Goal: Book appointment/travel/reservation

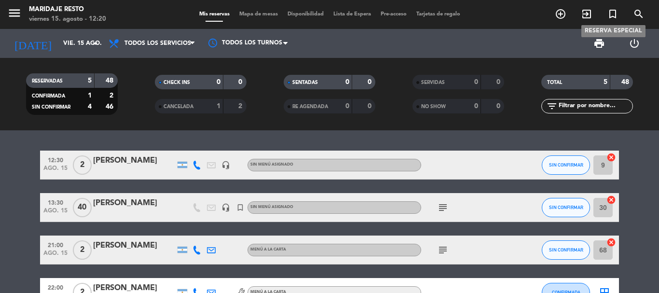
click at [608, 14] on icon "turned_in_not" at bounding box center [613, 14] width 12 height 12
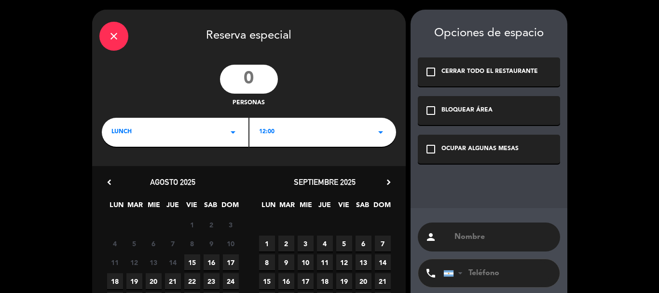
click at [245, 79] on input "number" at bounding box center [249, 79] width 58 height 29
type input "10"
click at [281, 130] on div "12:00 arrow_drop_down" at bounding box center [322, 132] width 147 height 29
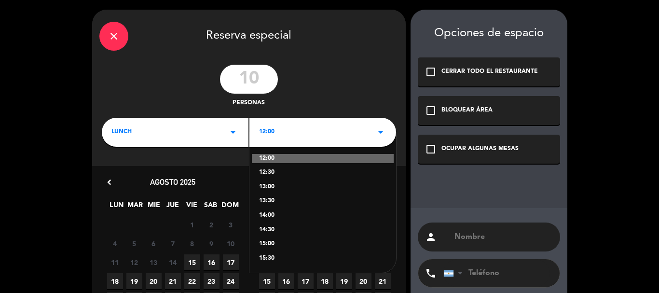
click at [280, 187] on div "13:00" at bounding box center [322, 187] width 127 height 10
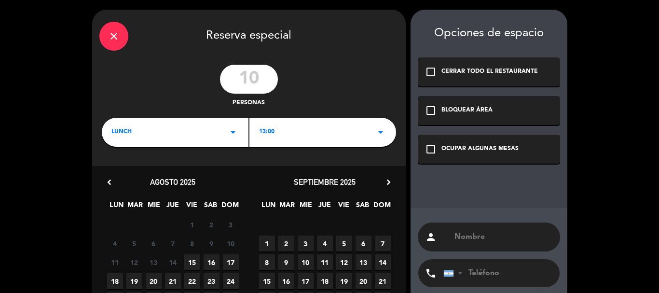
click at [177, 280] on span "21" at bounding box center [173, 281] width 16 height 16
click at [430, 150] on icon "check_box_outline_blank" at bounding box center [431, 149] width 12 height 12
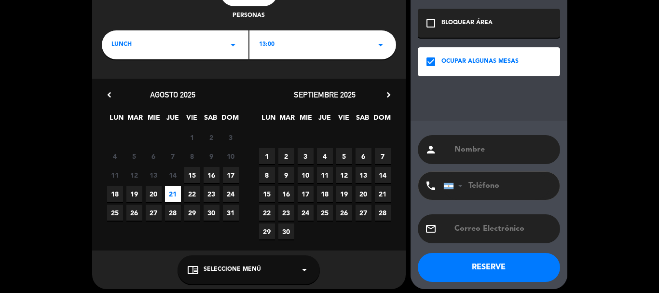
scroll to position [93, 0]
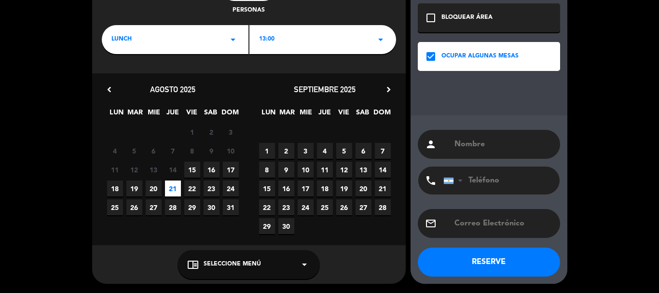
click at [458, 141] on input "text" at bounding box center [502, 144] width 99 height 14
click at [480, 182] on input "tel" at bounding box center [496, 180] width 106 height 28
paste input "[PHONE_NUMBER]"
type input "[PHONE_NUMBER]"
click at [476, 142] on input "text" at bounding box center [502, 144] width 99 height 14
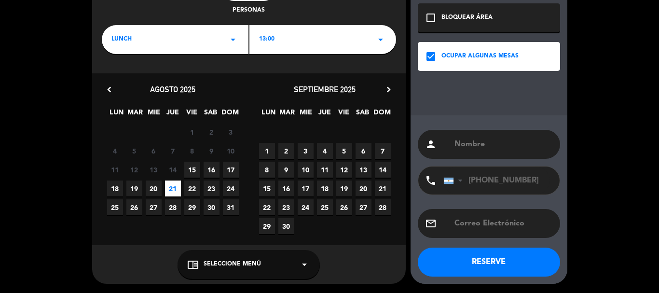
click at [476, 142] on input "text" at bounding box center [502, 144] width 99 height 14
type input "[PERSON_NAME]"
click at [505, 263] on button "RESERVE" at bounding box center [489, 261] width 142 height 29
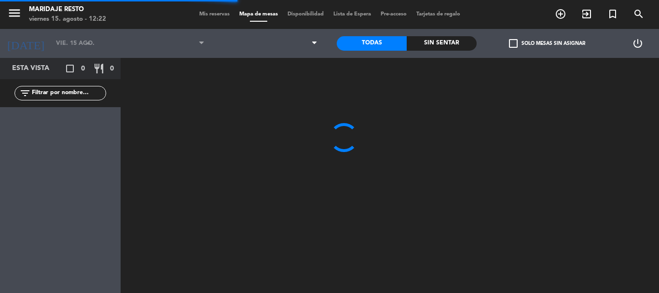
type input "jue. 21 ago."
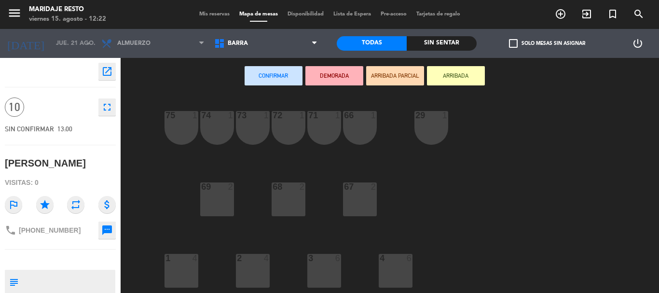
click at [60, 276] on textarea at bounding box center [68, 282] width 92 height 20
type textarea "seña 35000 vip"
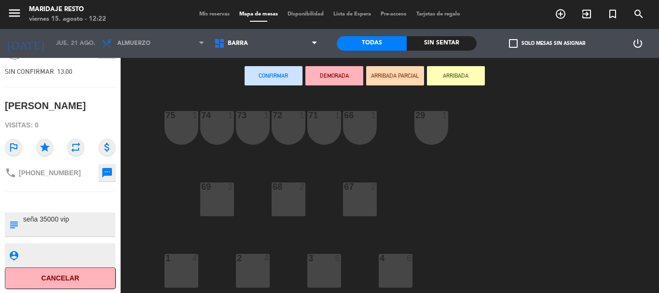
scroll to position [58, 0]
click at [427, 124] on div "29 1" at bounding box center [431, 128] width 34 height 34
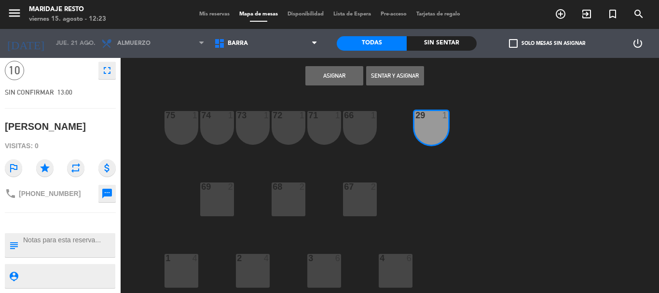
scroll to position [37, 0]
click at [67, 242] on textarea at bounding box center [68, 245] width 92 height 20
type textarea "seña de 35000 VIP"
click at [325, 74] on button "Asignar" at bounding box center [334, 75] width 58 height 19
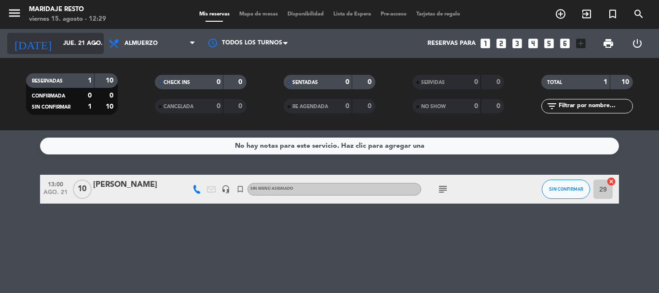
click at [58, 35] on input "jue. 21 ago." at bounding box center [99, 43] width 82 height 16
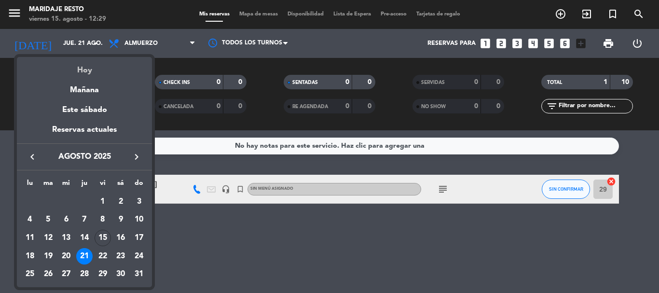
click at [78, 68] on div "Hoy" at bounding box center [84, 67] width 135 height 20
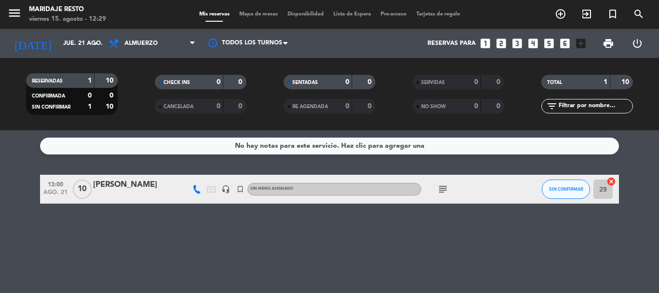
type input "vie. 15 ago."
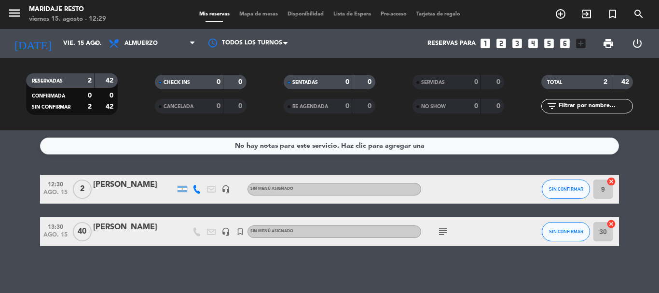
click at [19, 171] on div "No hay notas para este servicio. Haz clic para agregar una 12:30 ago. 15 2 [PER…" at bounding box center [329, 211] width 659 height 163
